Goal: Task Accomplishment & Management: Use online tool/utility

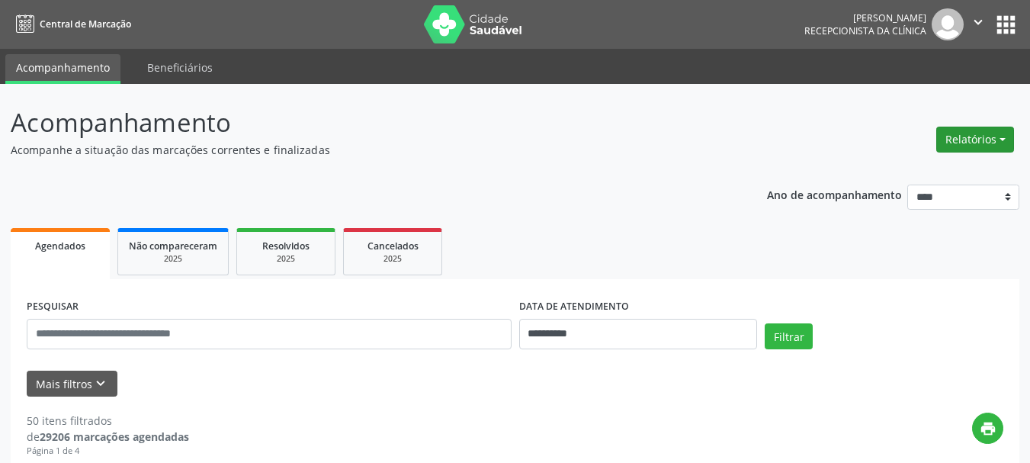
click at [952, 140] on button "Relatórios" at bounding box center [975, 140] width 78 height 26
click at [907, 168] on link "Agendamentos" at bounding box center [933, 172] width 164 height 21
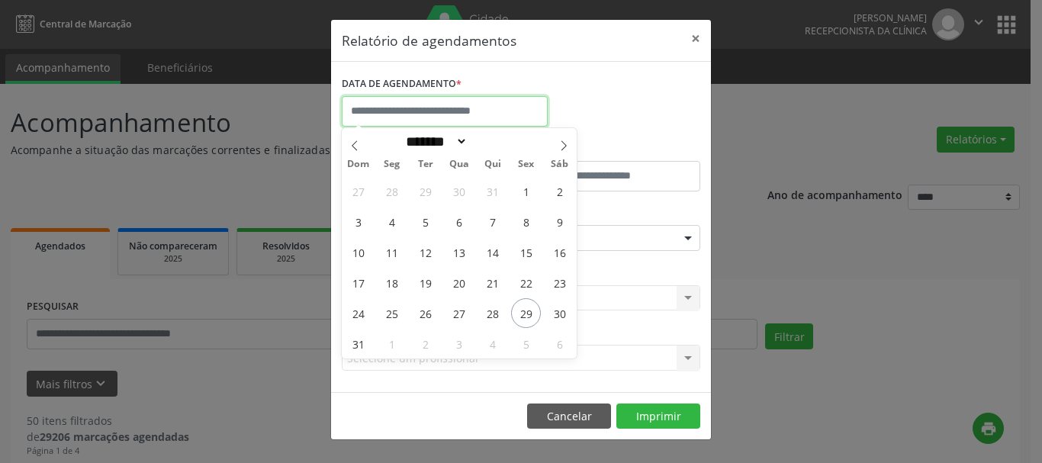
click at [400, 113] on input "text" at bounding box center [445, 111] width 206 height 30
click at [522, 305] on span "29" at bounding box center [526, 313] width 30 height 30
type input "**********"
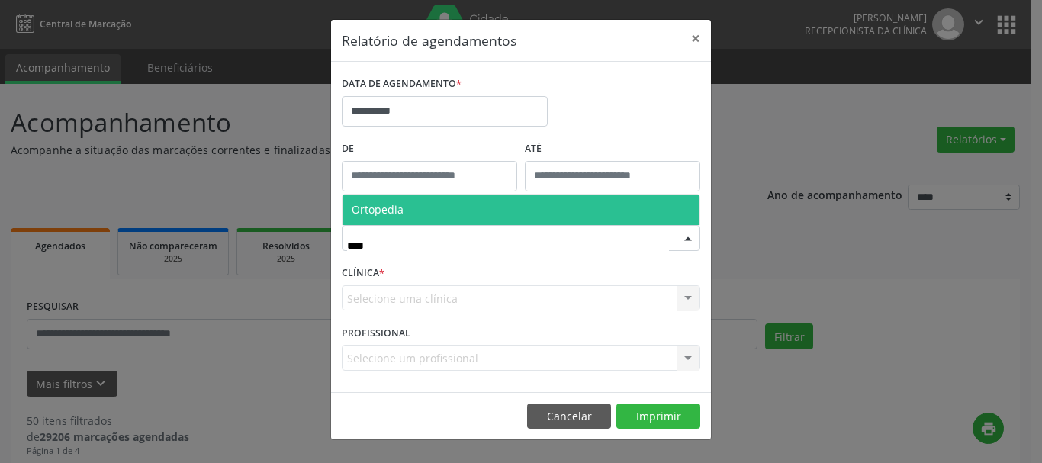
type input "*****"
click at [422, 204] on span "Ortopedia" at bounding box center [520, 209] width 357 height 30
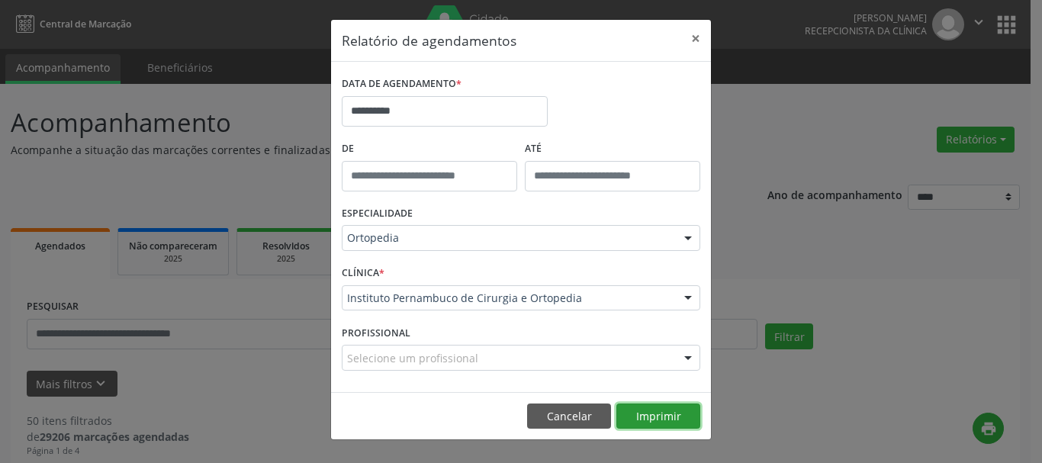
click at [645, 410] on button "Imprimir" at bounding box center [658, 416] width 84 height 26
click at [696, 30] on button "×" at bounding box center [695, 38] width 30 height 37
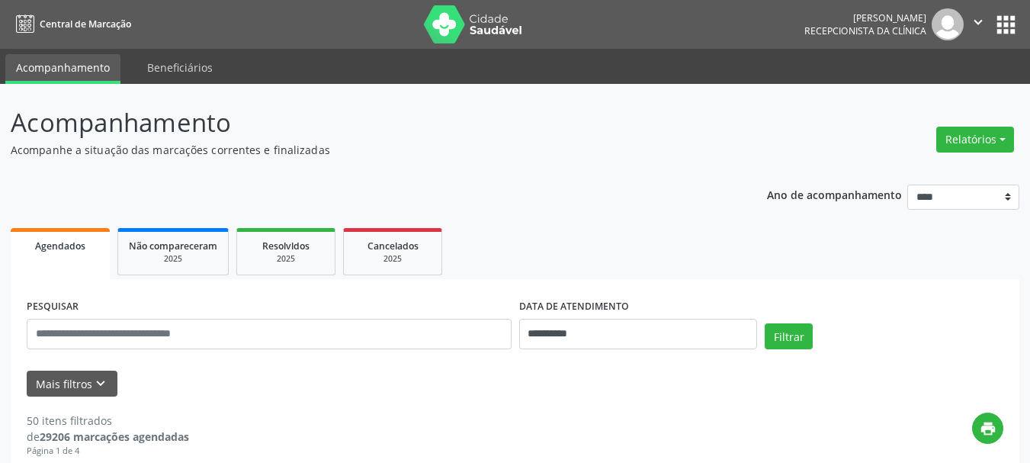
click at [975, 24] on icon "" at bounding box center [978, 22] width 17 height 17
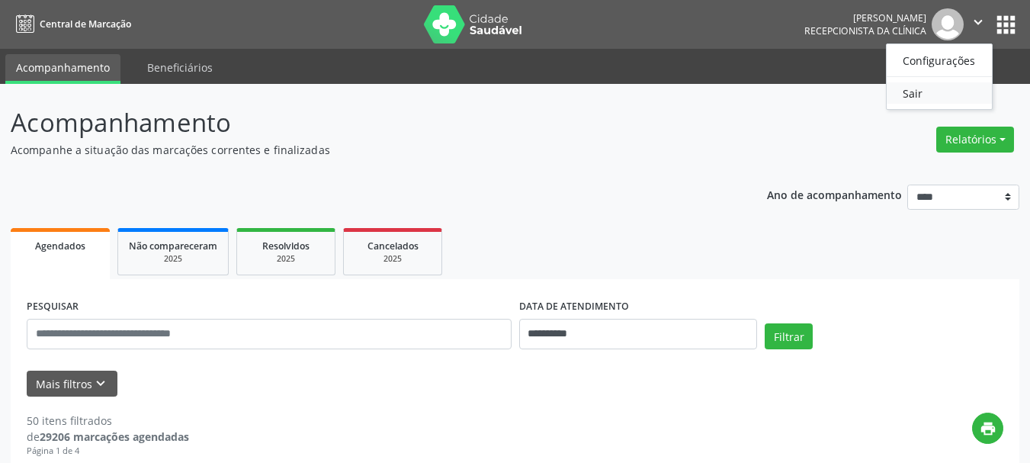
click at [943, 87] on link "Sair" at bounding box center [939, 92] width 105 height 21
